Goal: Task Accomplishment & Management: Manage account settings

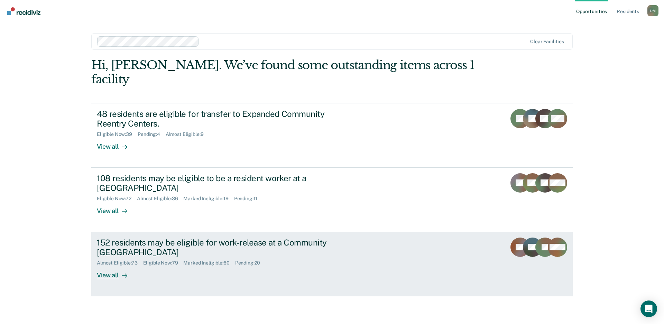
click at [284, 257] on div "Almost Eligible : 73 Eligible Now : 79 Marked Ineligible : 60 Pending : 20" at bounding box center [218, 261] width 243 height 9
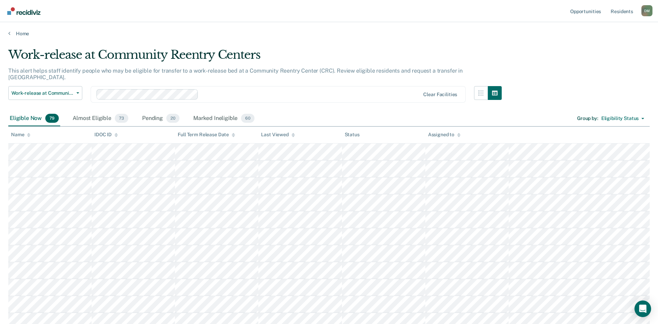
click at [292, 136] on icon at bounding box center [293, 135] width 3 height 4
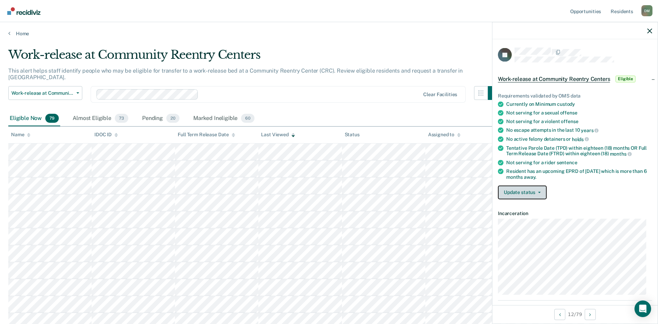
click at [541, 191] on button "Update status" at bounding box center [522, 192] width 49 height 14
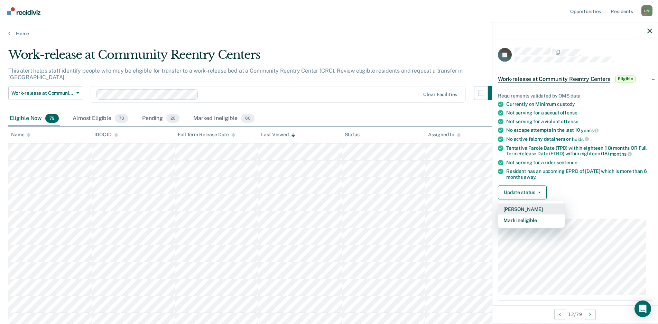
click at [520, 210] on button "[PERSON_NAME]" at bounding box center [531, 208] width 67 height 11
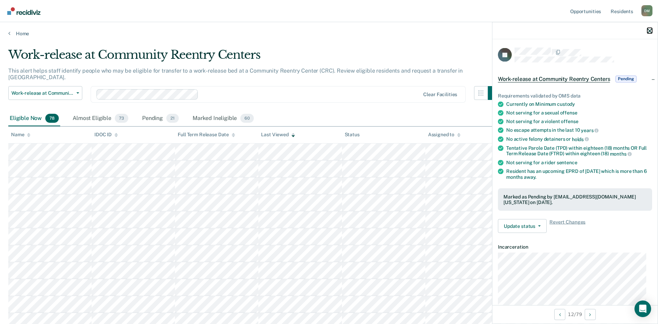
click at [650, 32] on icon "button" at bounding box center [649, 30] width 5 height 5
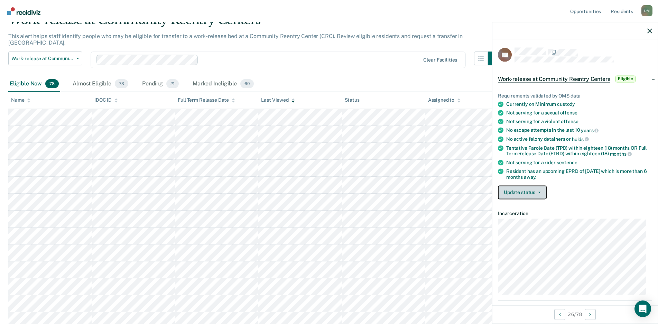
click at [525, 193] on button "Update status" at bounding box center [522, 192] width 49 height 14
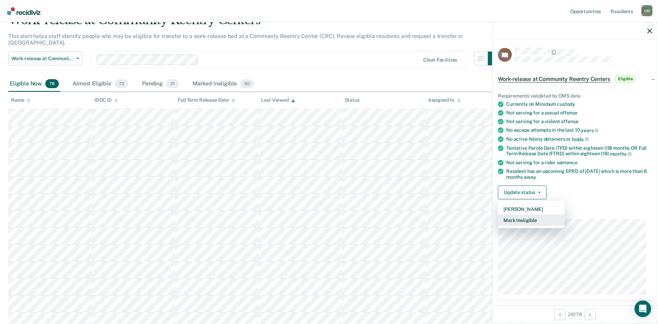
click at [519, 222] on button "Mark Ineligible" at bounding box center [531, 219] width 67 height 11
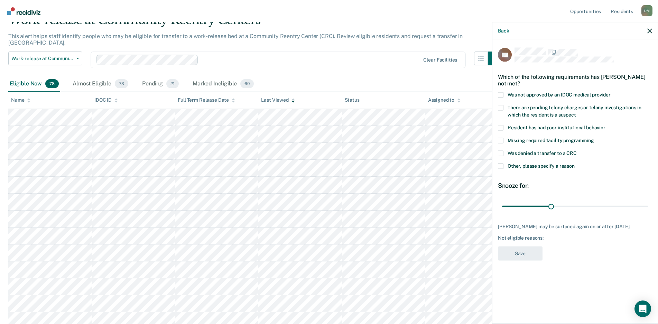
click at [501, 153] on span at bounding box center [501, 153] width 6 height 6
click at [577, 150] on input "Was denied a transfer to a CRC" at bounding box center [577, 150] width 0 height 0
drag, startPoint x: 552, startPoint y: 206, endPoint x: 528, endPoint y: 206, distance: 23.9
type input "30"
click at [528, 206] on input "range" at bounding box center [575, 206] width 146 height 12
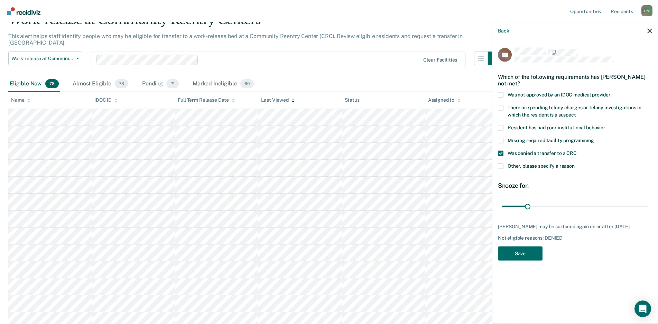
click at [499, 167] on span at bounding box center [501, 166] width 6 height 6
click at [575, 163] on input "Other, please specify a reason" at bounding box center [575, 163] width 0 height 0
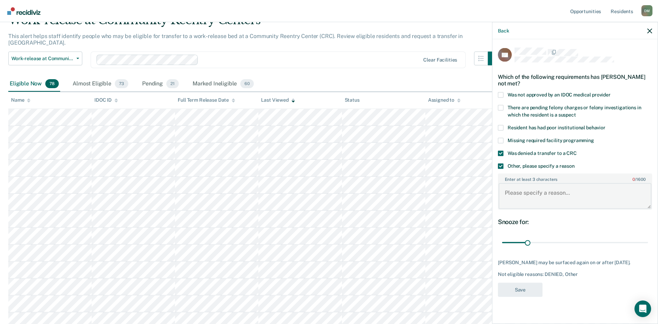
click at [508, 197] on textarea "Enter at least 3 characters 0 / 1600" at bounding box center [575, 196] width 153 height 26
type textarea "History of violence, evading, fugitive, resisting."
click at [517, 290] on button "Save" at bounding box center [520, 290] width 45 height 14
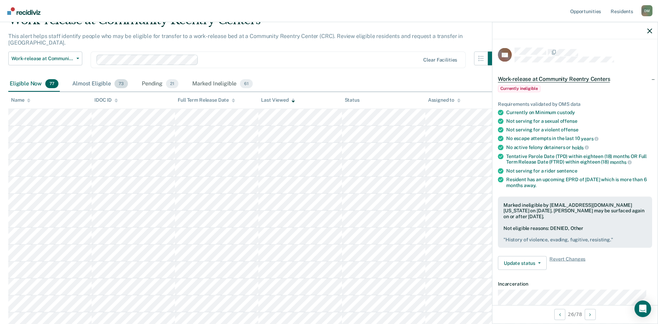
click at [93, 80] on div "Almost Eligible 73" at bounding box center [100, 83] width 58 height 15
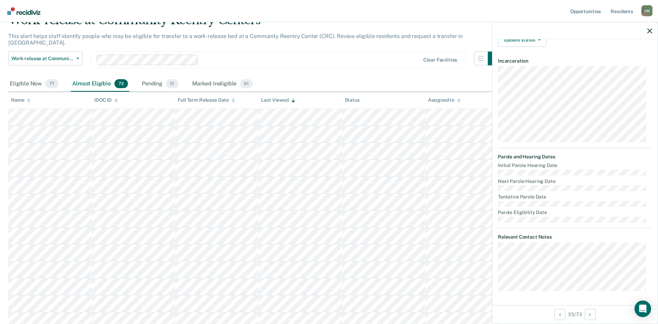
scroll to position [160, 0]
click at [46, 52] on button "Work-release at Community Reentry Centers" at bounding box center [45, 59] width 74 height 14
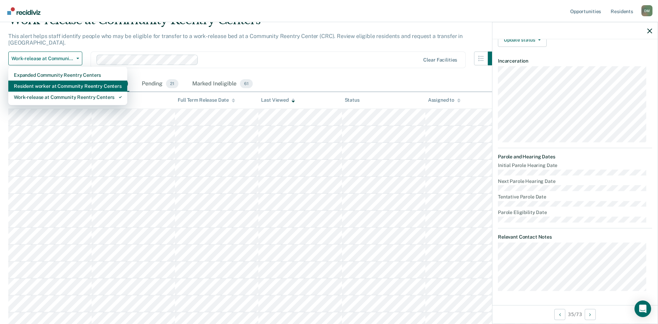
click at [37, 81] on div "Resident worker at Community Reentry Centers" at bounding box center [68, 86] width 108 height 11
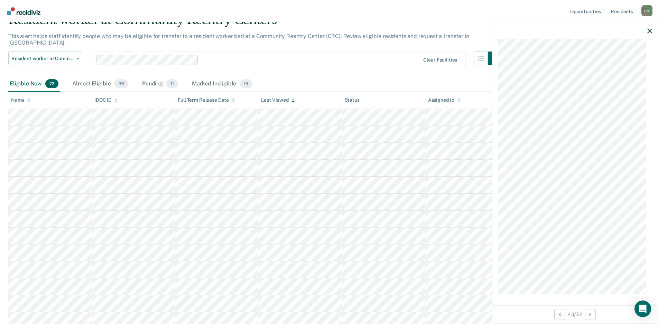
scroll to position [2075, 0]
click at [94, 78] on div "Almost Eligible 36" at bounding box center [100, 83] width 59 height 15
click at [649, 31] on icon "button" at bounding box center [649, 30] width 5 height 5
